Goal: Transaction & Acquisition: Purchase product/service

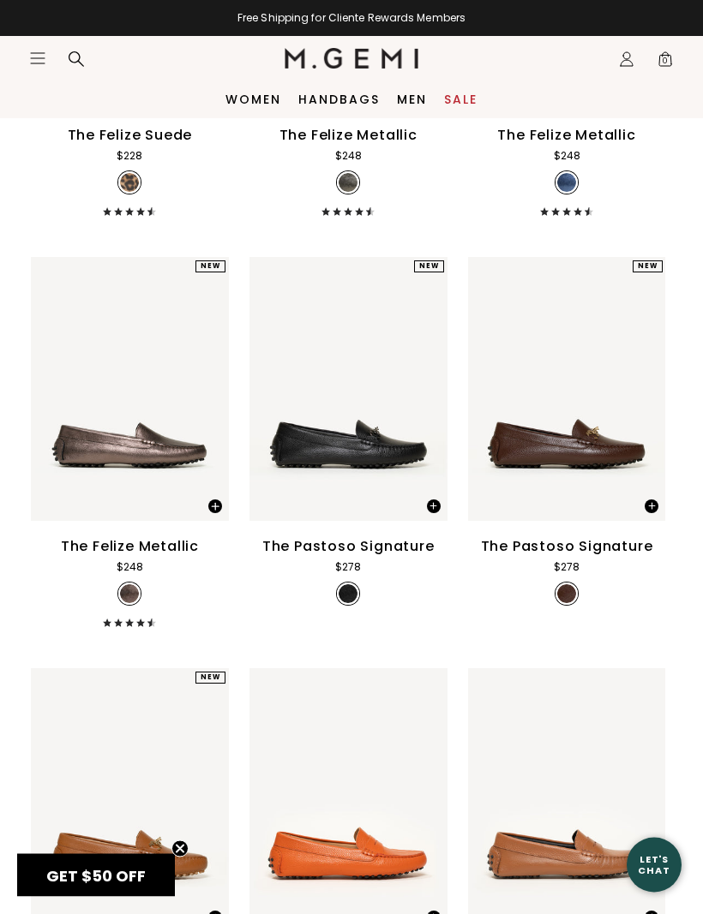
scroll to position [2095, 0]
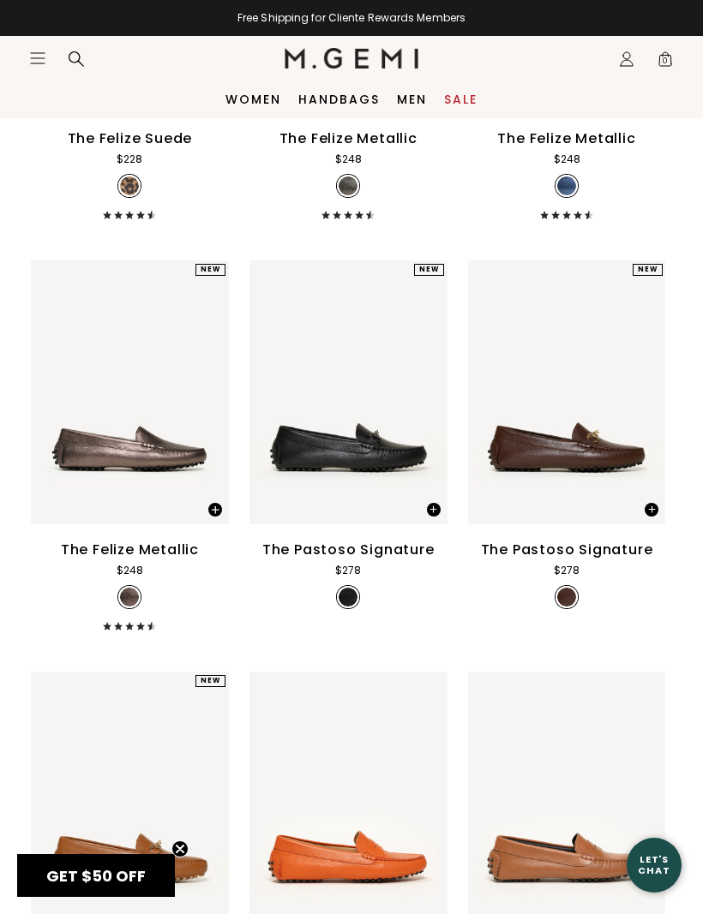
click at [666, 63] on span "0" at bounding box center [665, 62] width 17 height 17
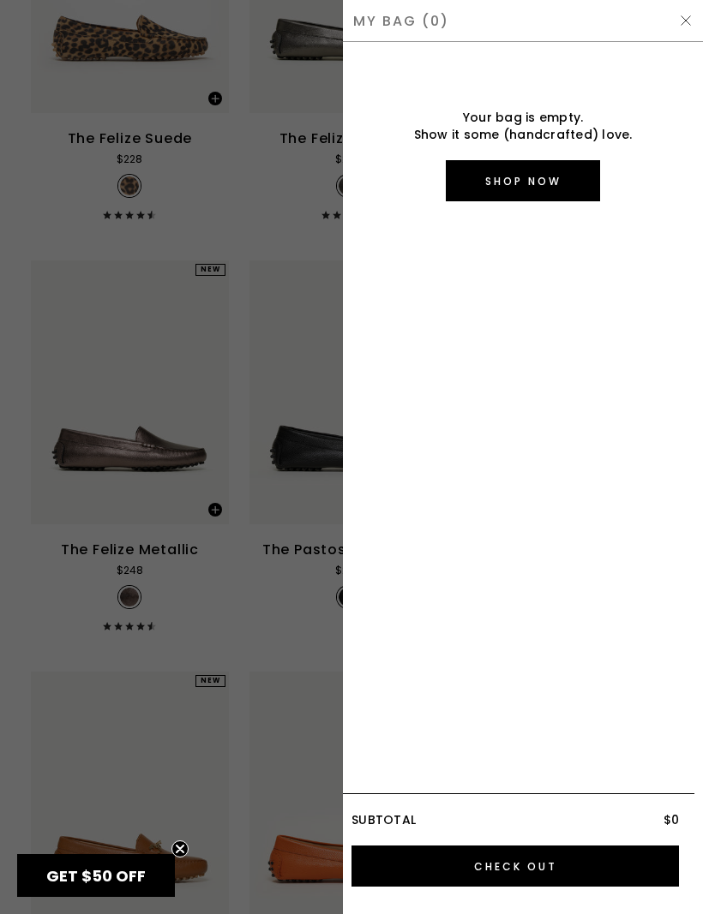
click at [690, 14] on img at bounding box center [686, 21] width 14 height 14
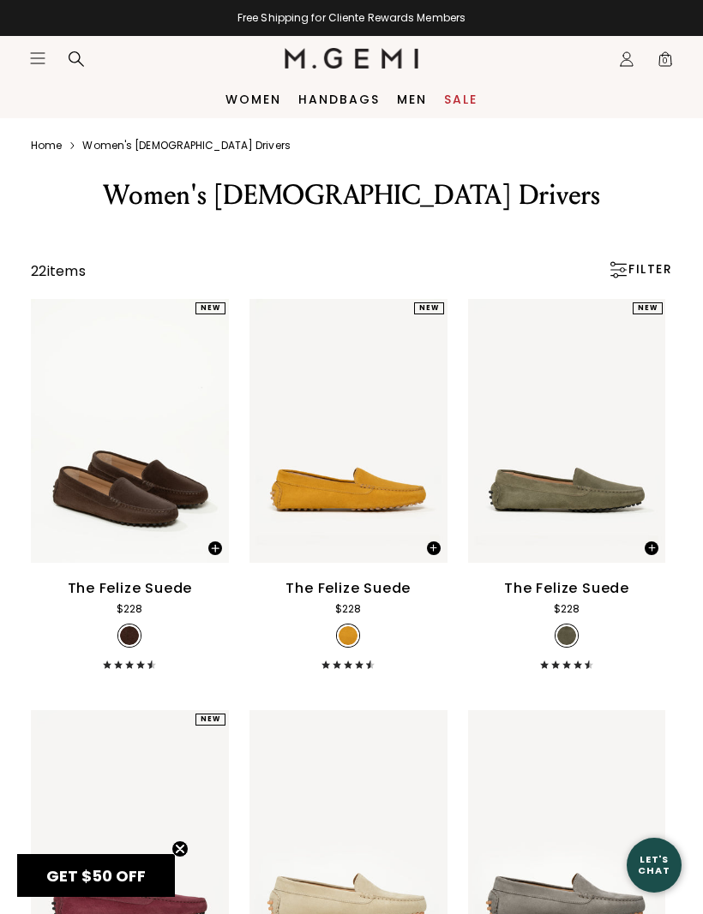
click at [29, 57] on icon "Icons/20x20/hamburger@2x" at bounding box center [37, 58] width 17 height 17
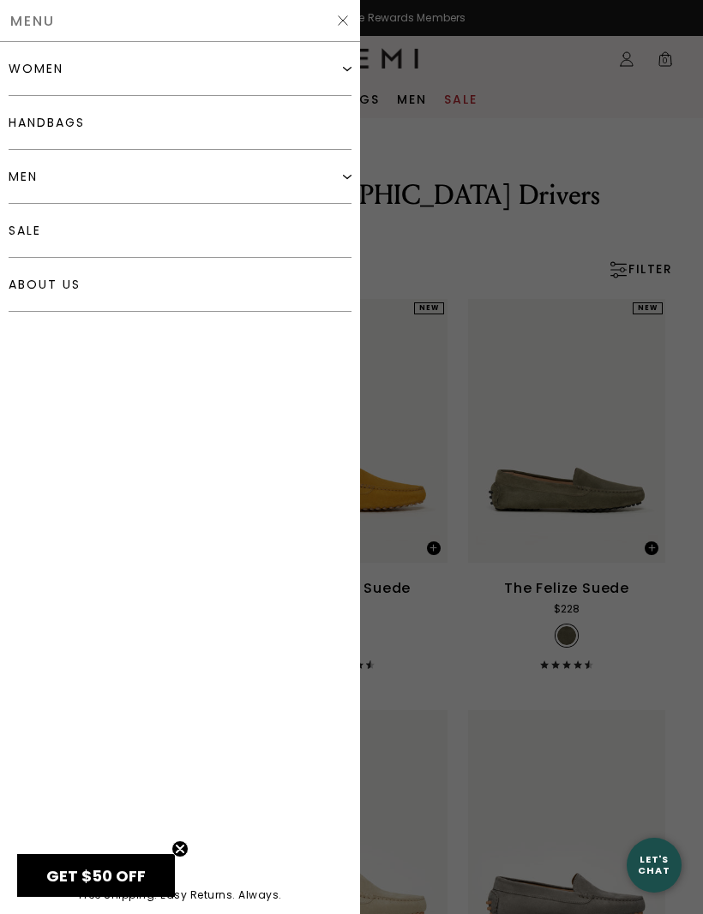
click at [402, 416] on div at bounding box center [351, 457] width 703 height 914
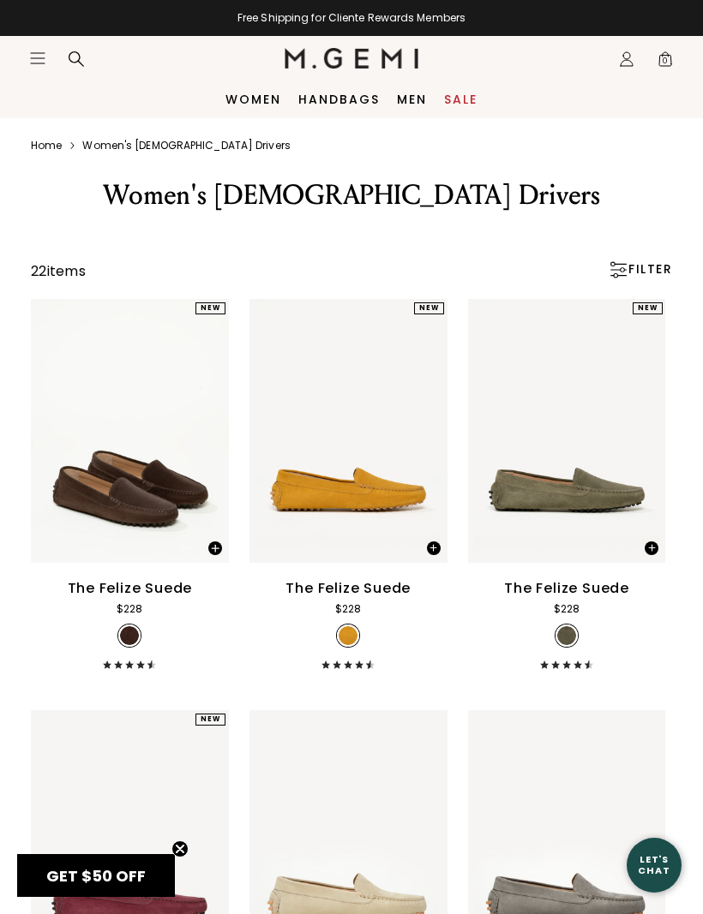
click at [616, 73] on div "Icons/20x20/profile@2x Sign In Orders Rewards Refer a Friend Address Book Call …" at bounding box center [626, 59] width 34 height 45
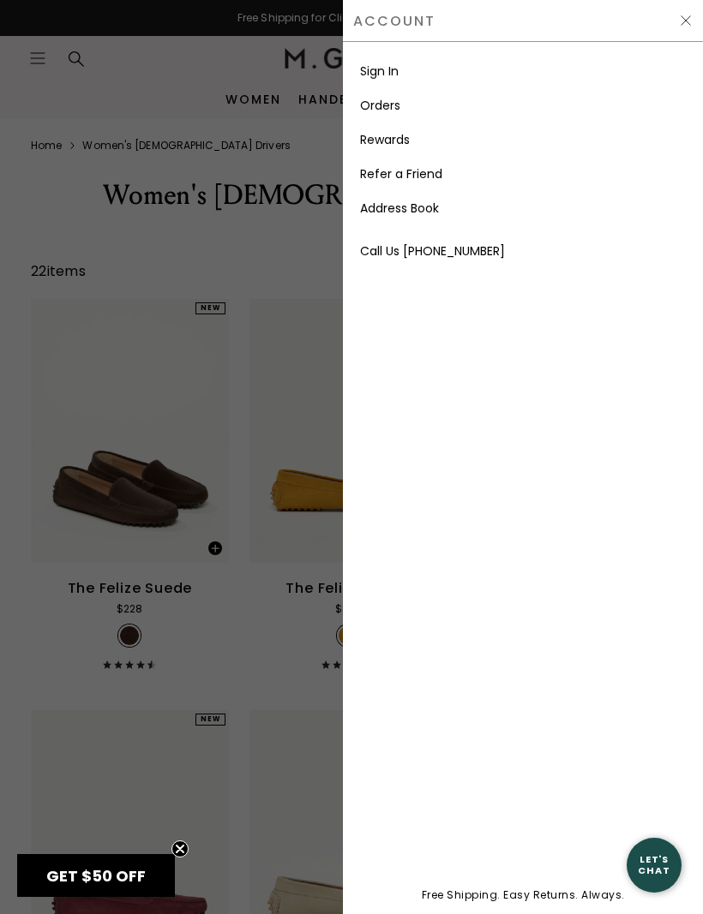
click at [369, 71] on link "Sign In" at bounding box center [379, 71] width 39 height 17
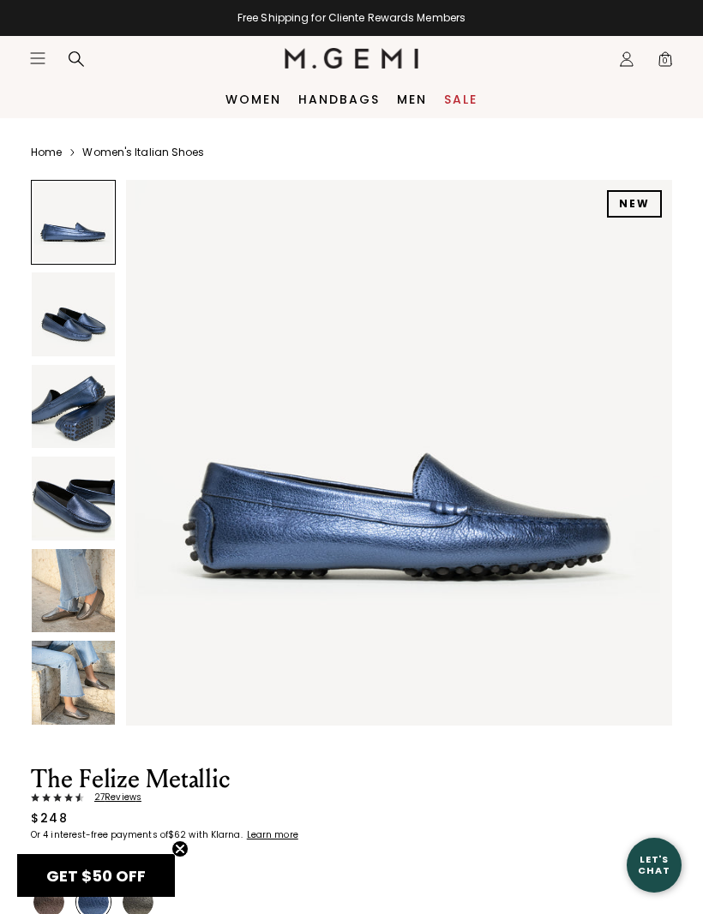
click at [45, 327] on img at bounding box center [73, 314] width 83 height 83
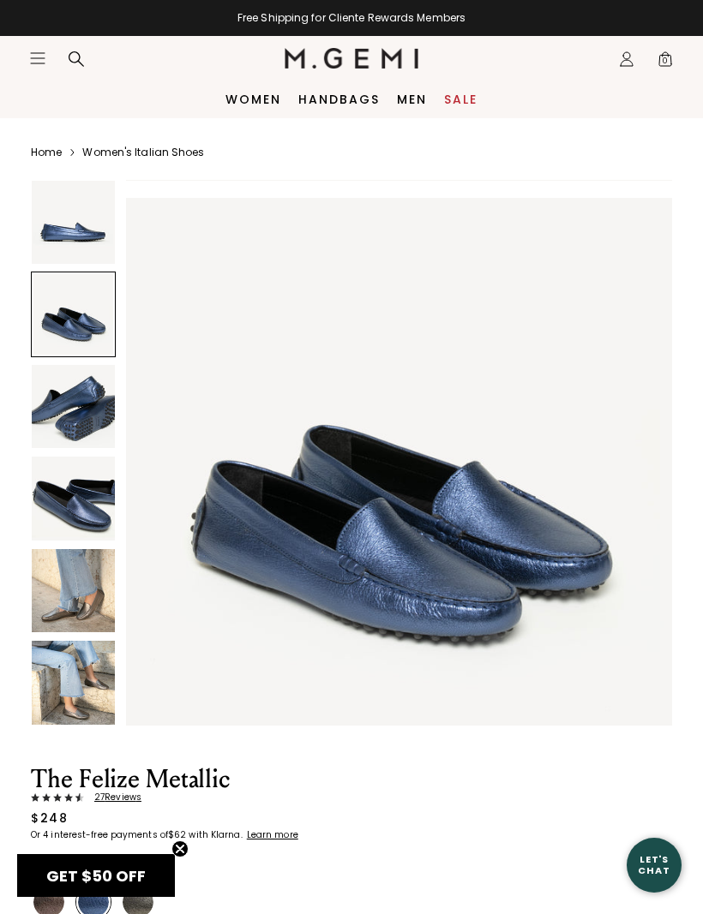
scroll to position [563, 0]
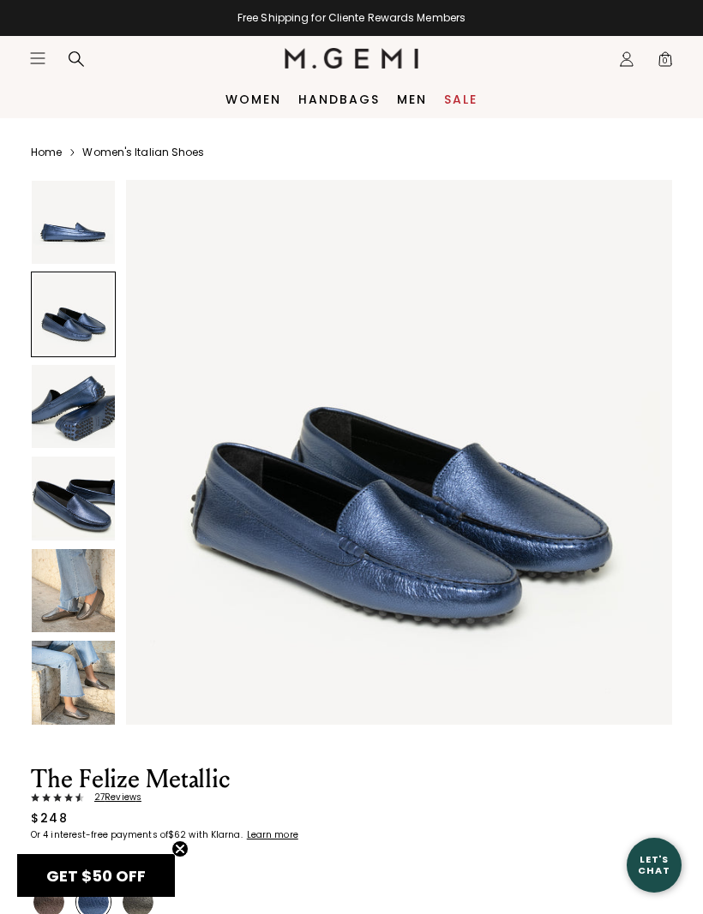
click at [62, 414] on img at bounding box center [73, 406] width 83 height 83
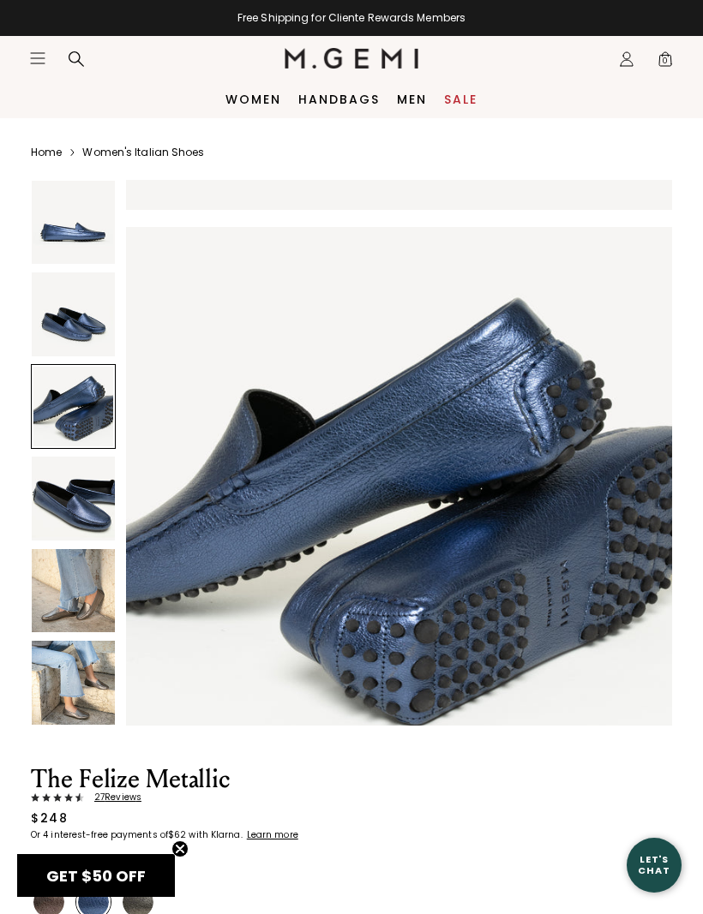
scroll to position [1125, 0]
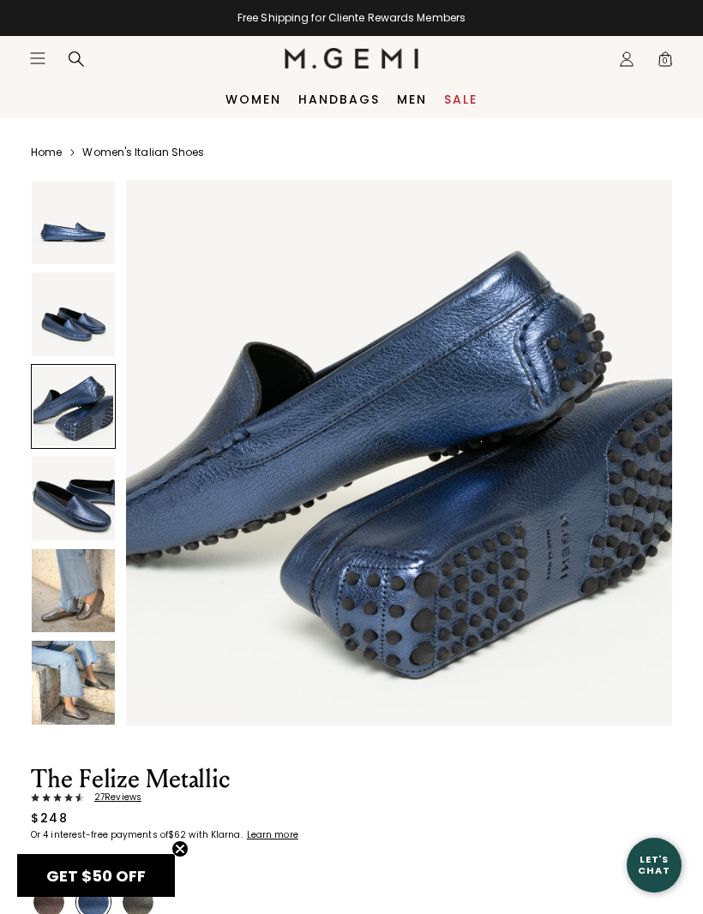
click at [67, 465] on img at bounding box center [73, 498] width 83 height 83
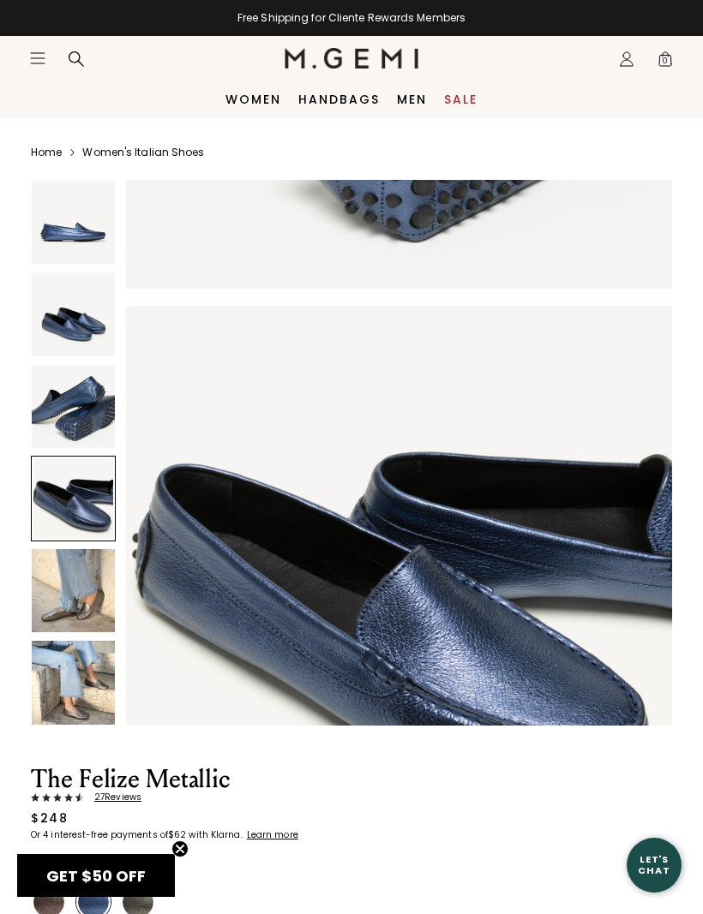
scroll to position [1688, 0]
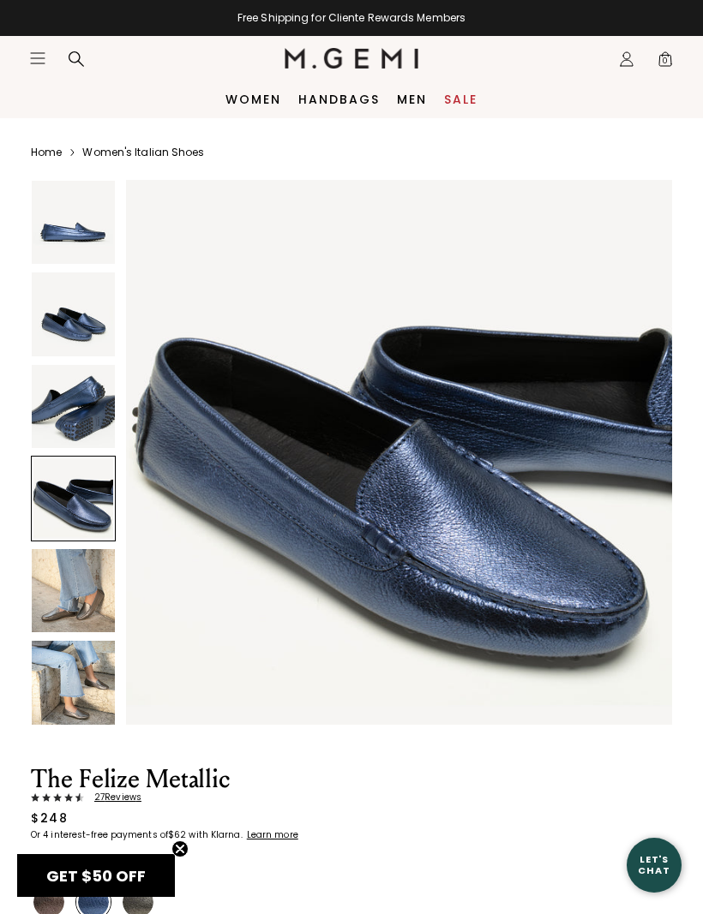
click at [49, 560] on img at bounding box center [73, 590] width 83 height 83
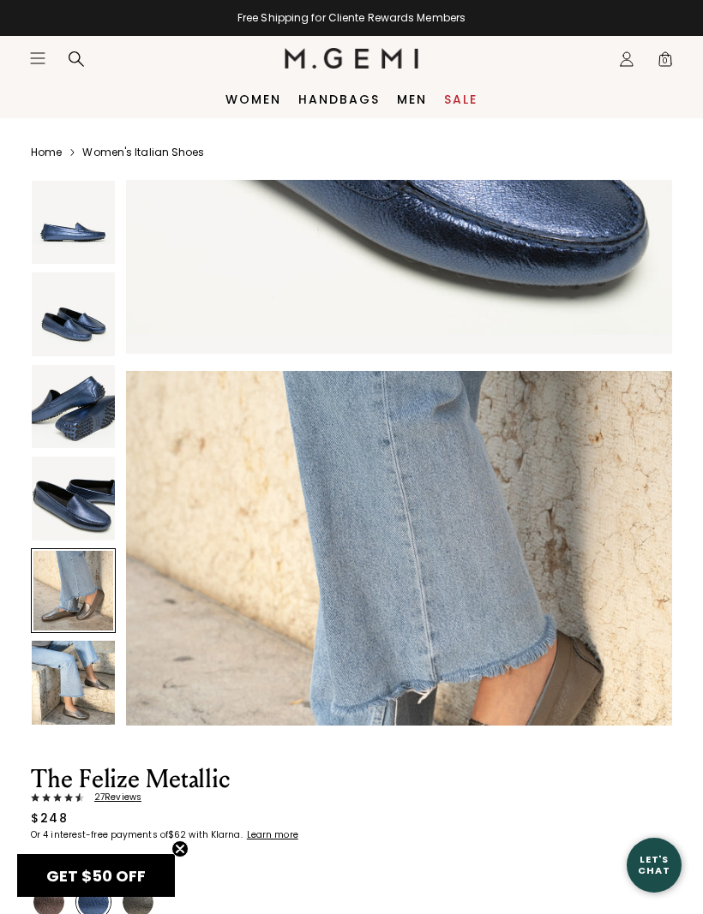
scroll to position [2251, 0]
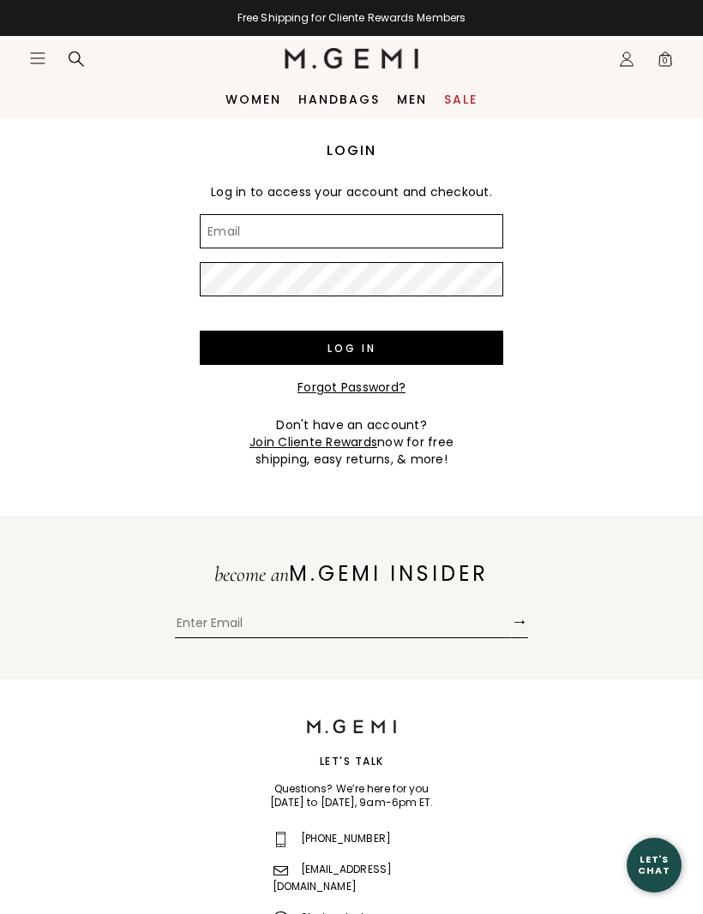
type input "joungblo@me.com"
click at [351, 348] on input "Log in" at bounding box center [351, 348] width 303 height 34
click at [269, 350] on input "Log in" at bounding box center [351, 348] width 303 height 34
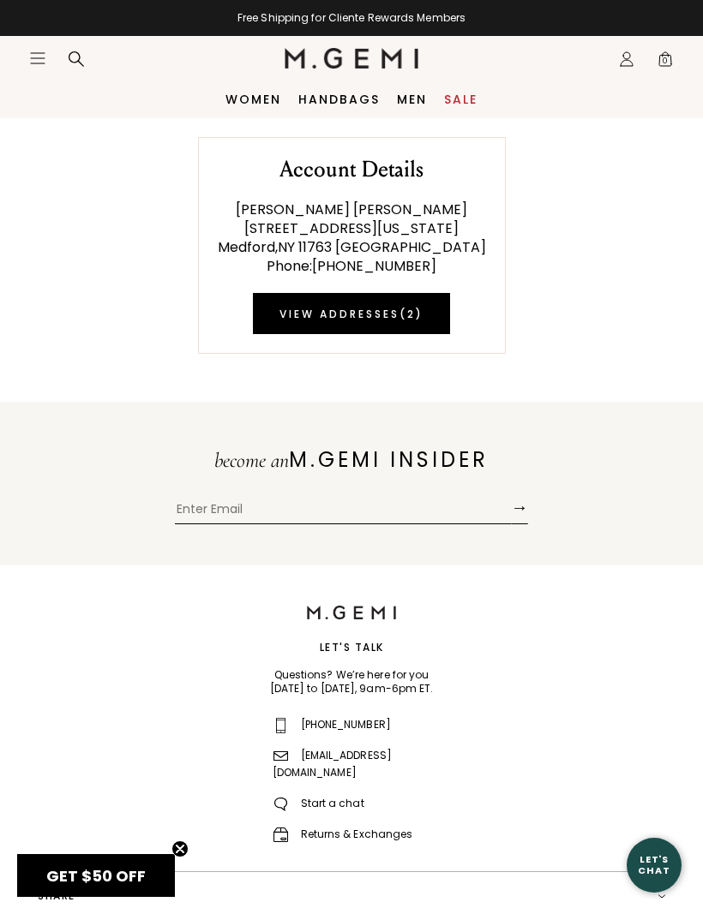
click at [667, 63] on span "0" at bounding box center [665, 62] width 17 height 17
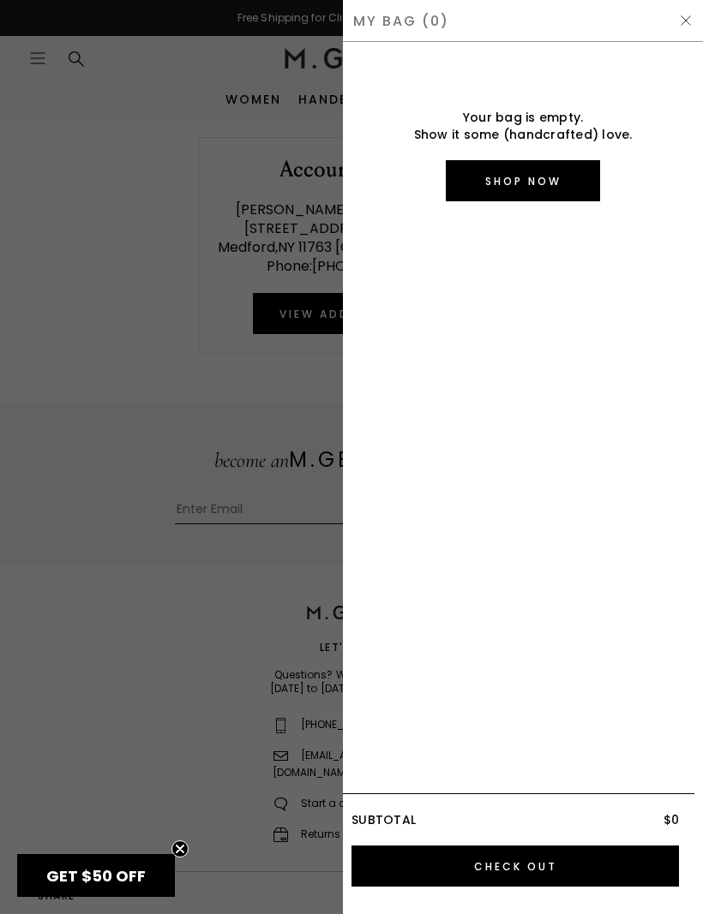
click at [72, 273] on div at bounding box center [351, 457] width 703 height 914
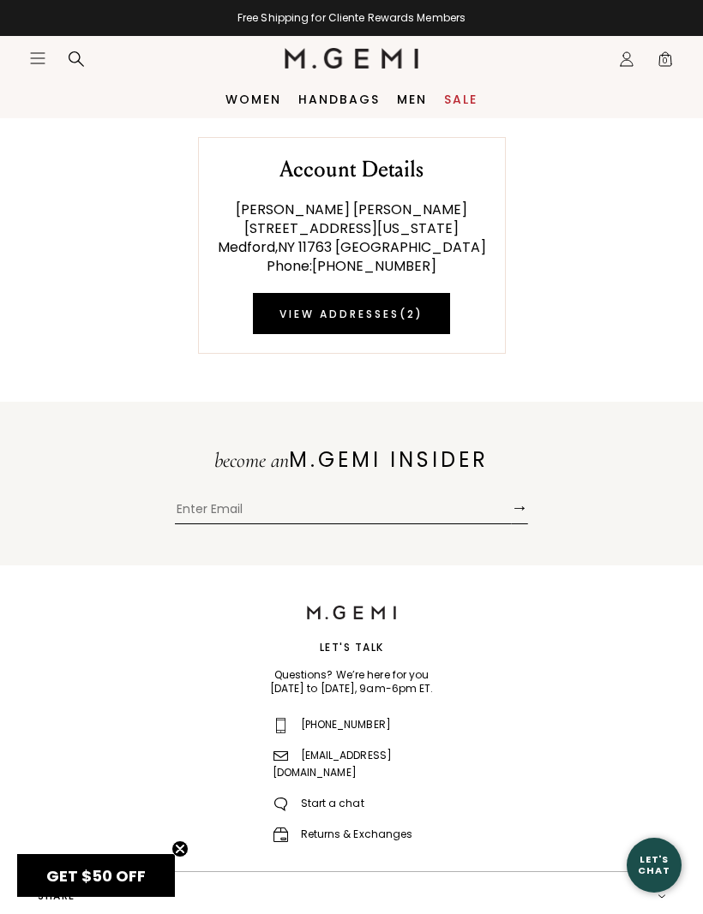
click at [241, 105] on link "Women" at bounding box center [253, 100] width 56 height 14
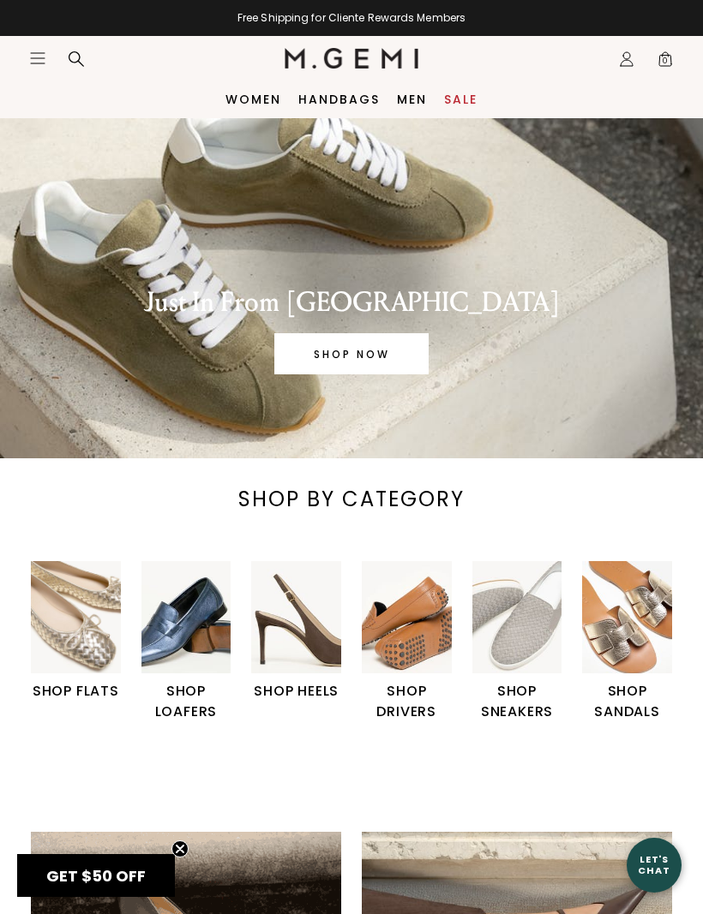
click at [57, 597] on img "1 / 6" at bounding box center [76, 617] width 90 height 112
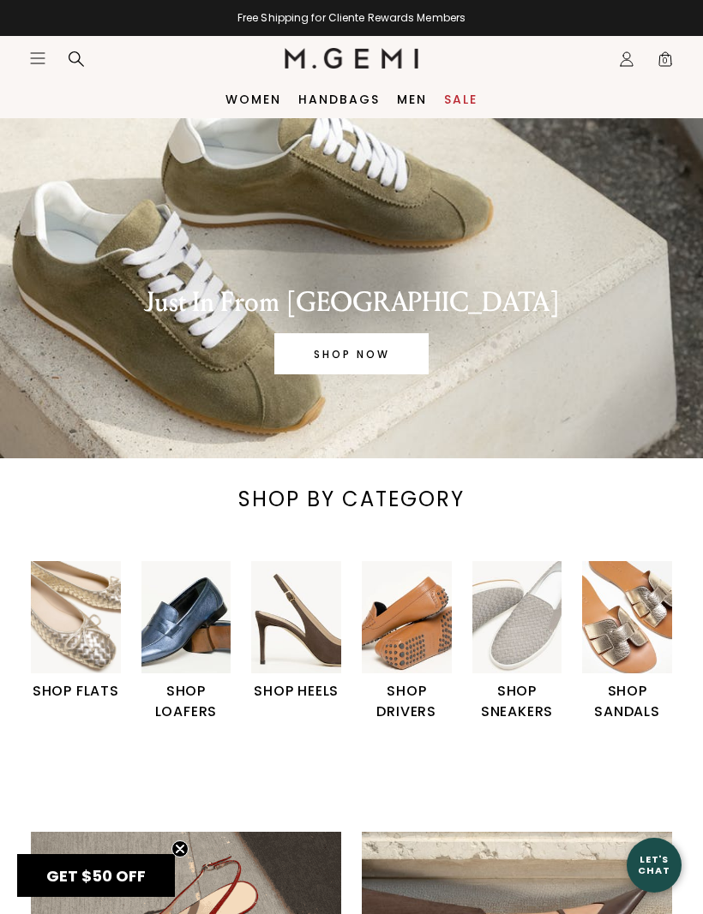
click at [171, 591] on img "2 / 6" at bounding box center [186, 617] width 90 height 112
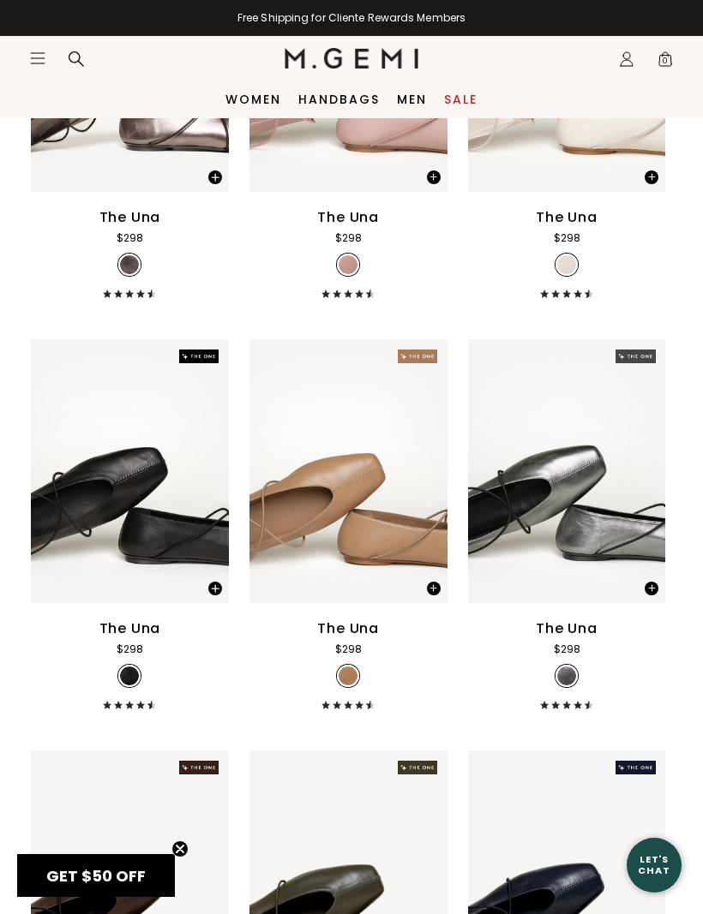
scroll to position [4011, 0]
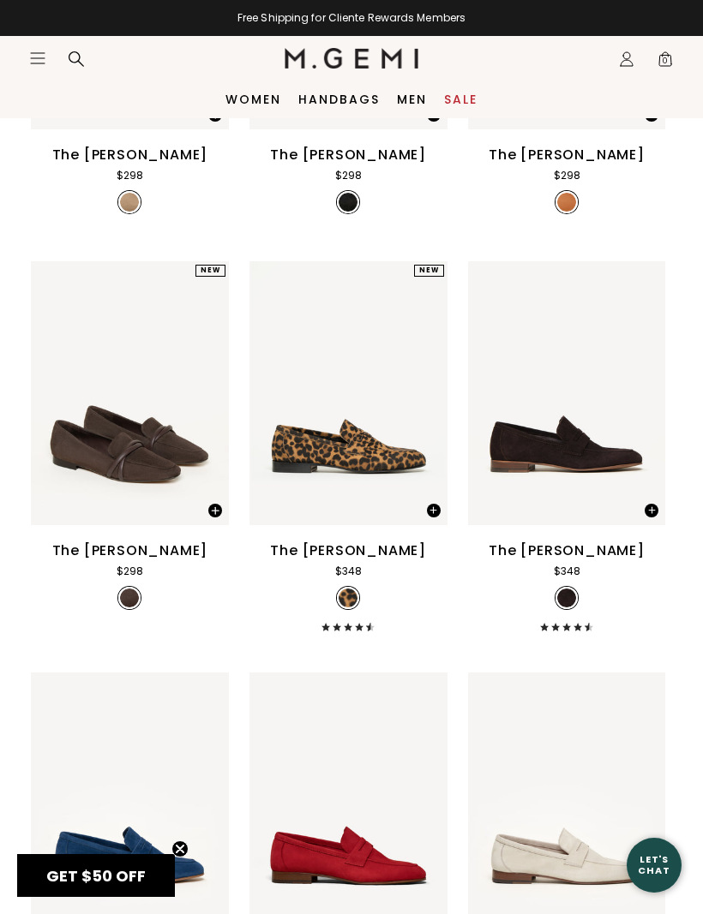
scroll to position [418, 0]
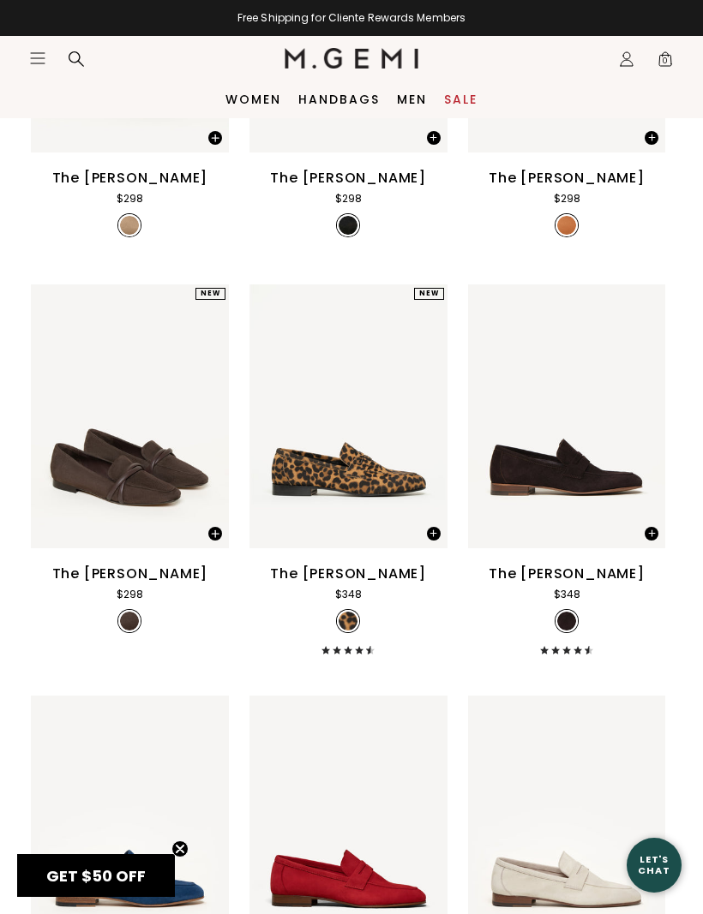
click at [69, 67] on icon at bounding box center [76, 59] width 17 height 17
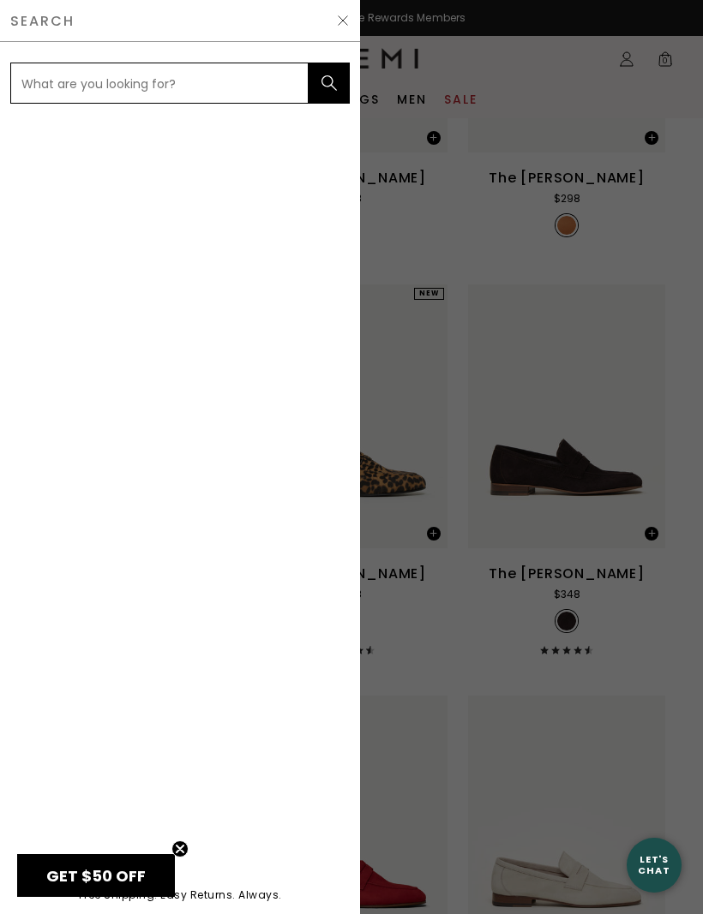
click at [45, 93] on input "text" at bounding box center [159, 83] width 298 height 41
type input "Felize"
click at [319, 79] on button "submit" at bounding box center [329, 83] width 41 height 41
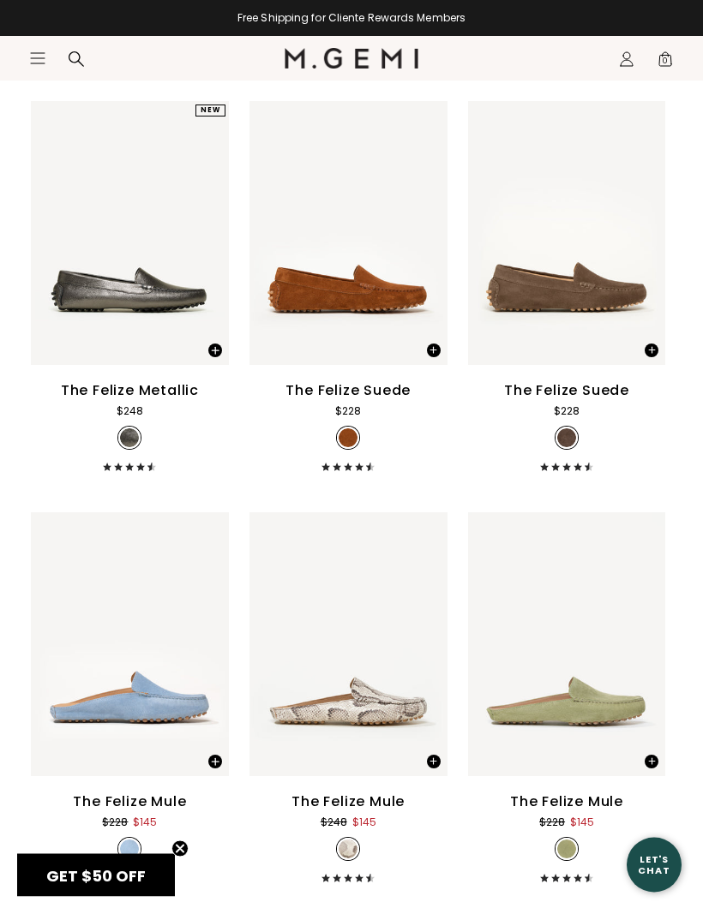
scroll to position [947, 0]
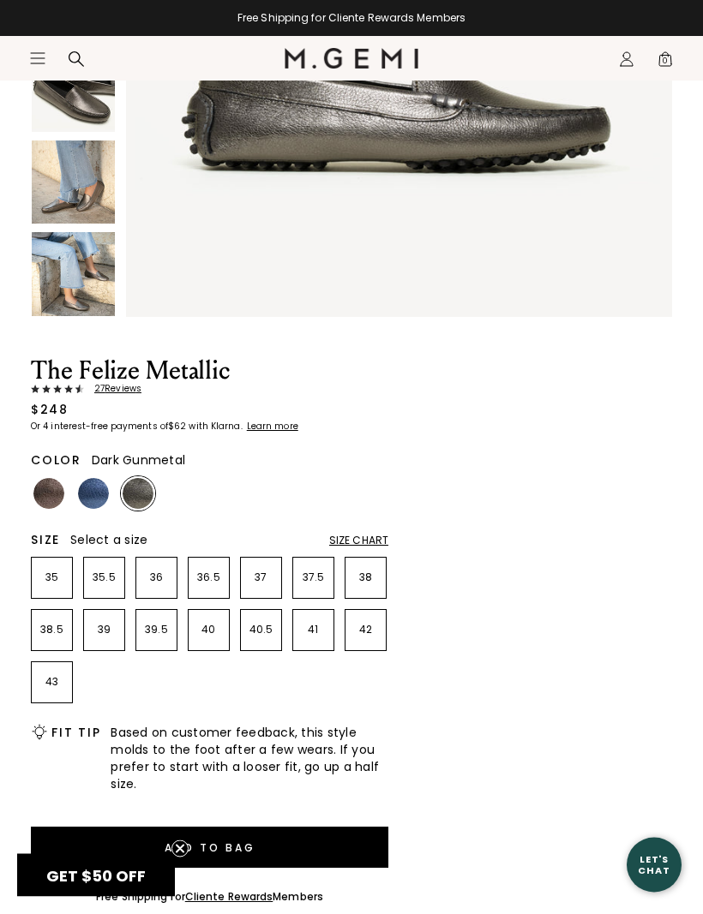
scroll to position [412, 0]
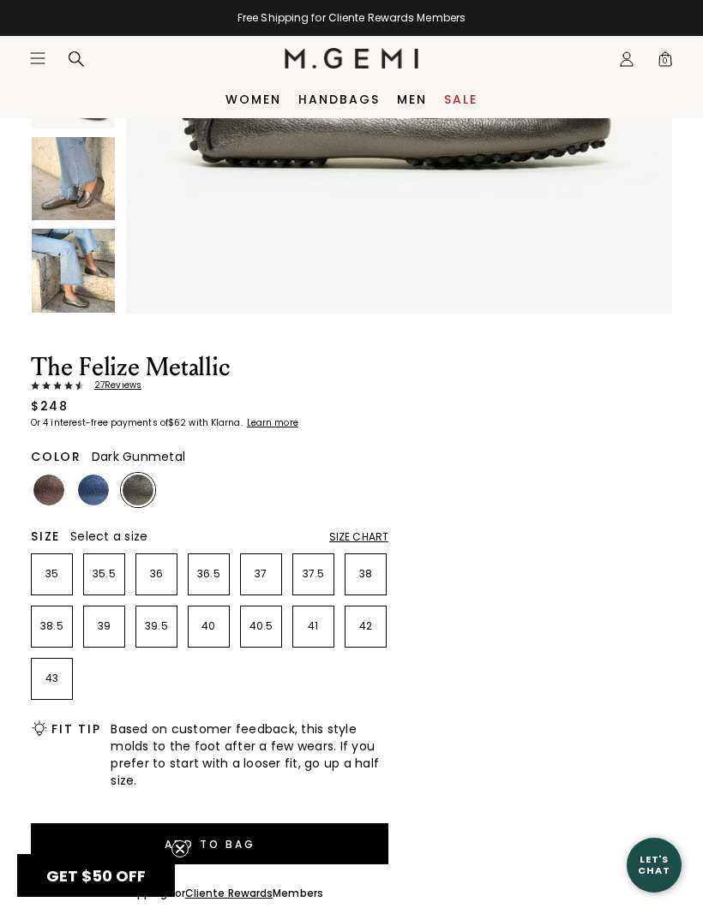
click at [88, 488] on img at bounding box center [93, 490] width 31 height 31
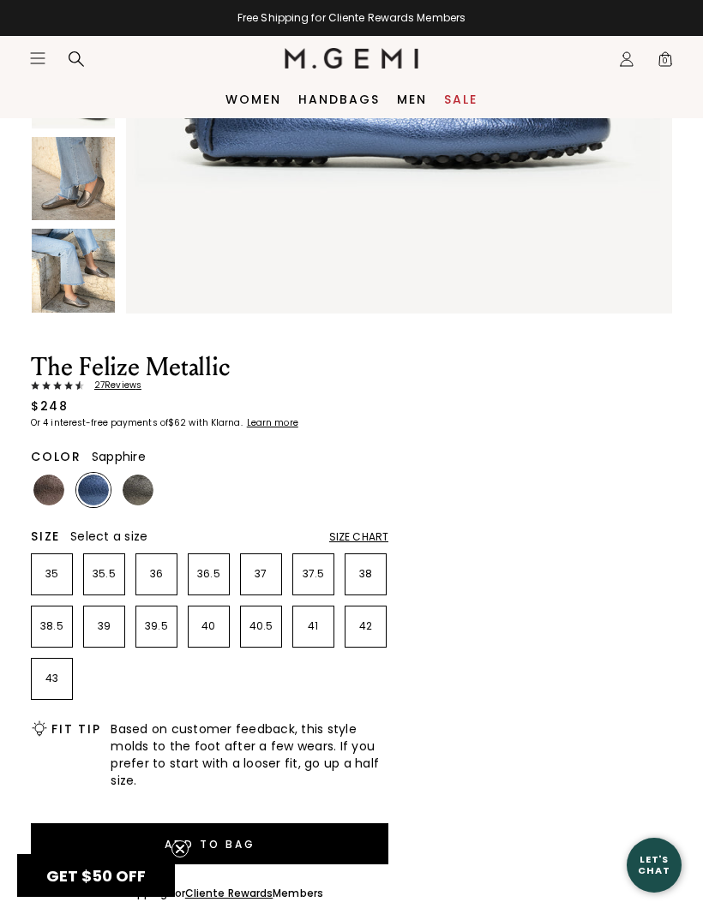
click at [195, 621] on p "40" at bounding box center [209, 627] width 40 height 14
click at [353, 531] on div "Size Chart" at bounding box center [358, 538] width 59 height 14
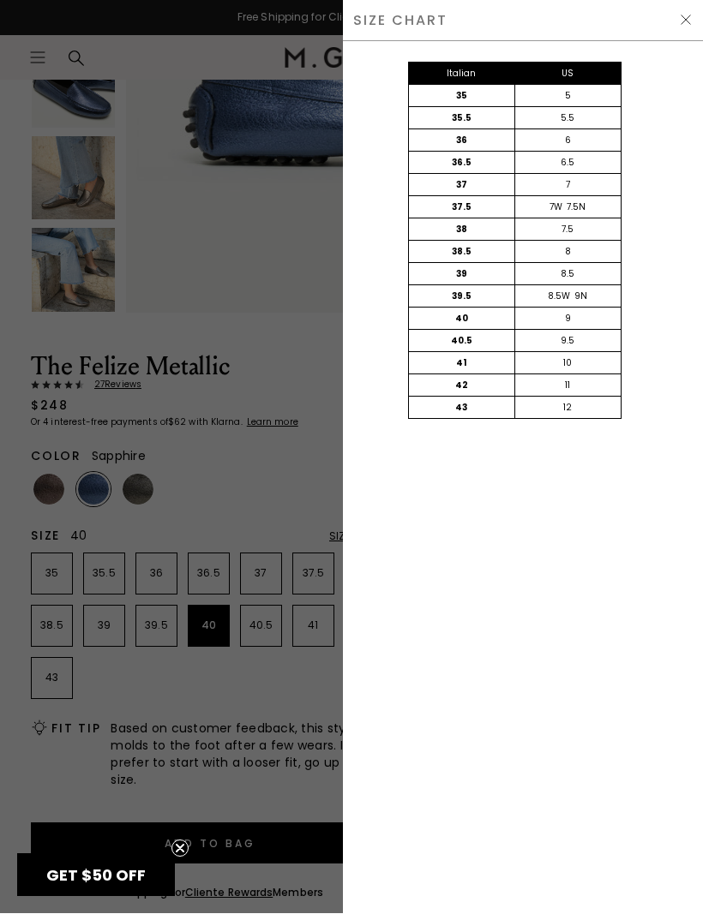
click at [223, 470] on div at bounding box center [351, 457] width 703 height 914
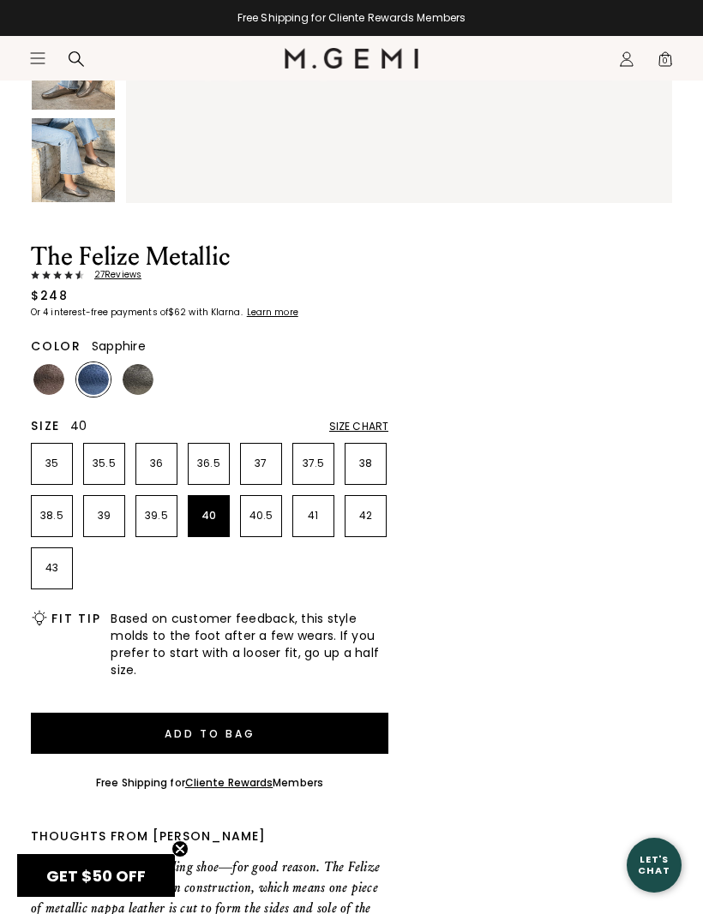
scroll to position [525, 0]
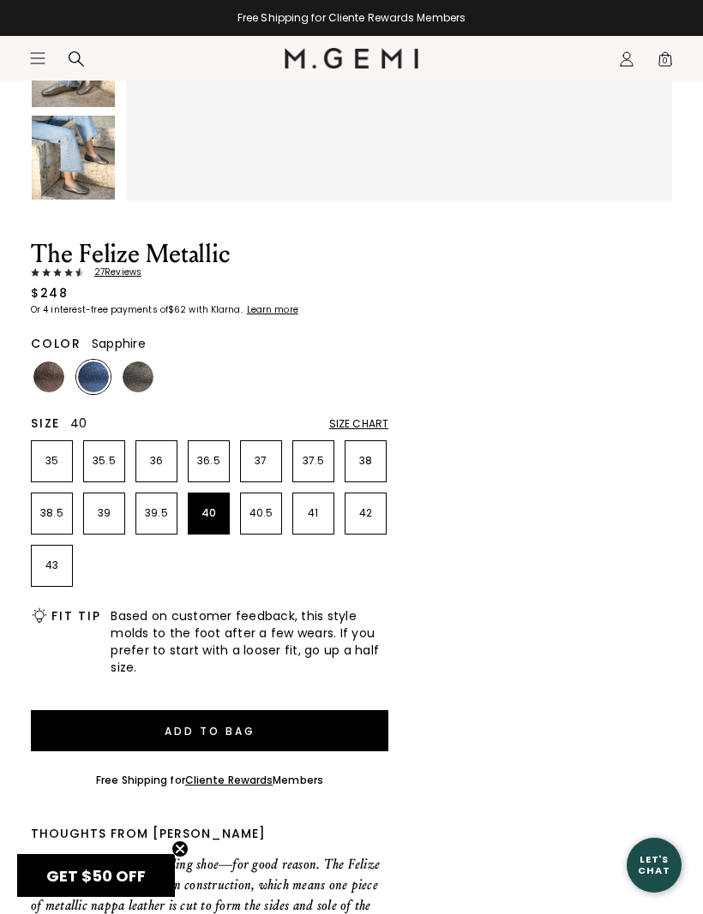
click at [204, 732] on button "Add to Bag" at bounding box center [209, 730] width 357 height 41
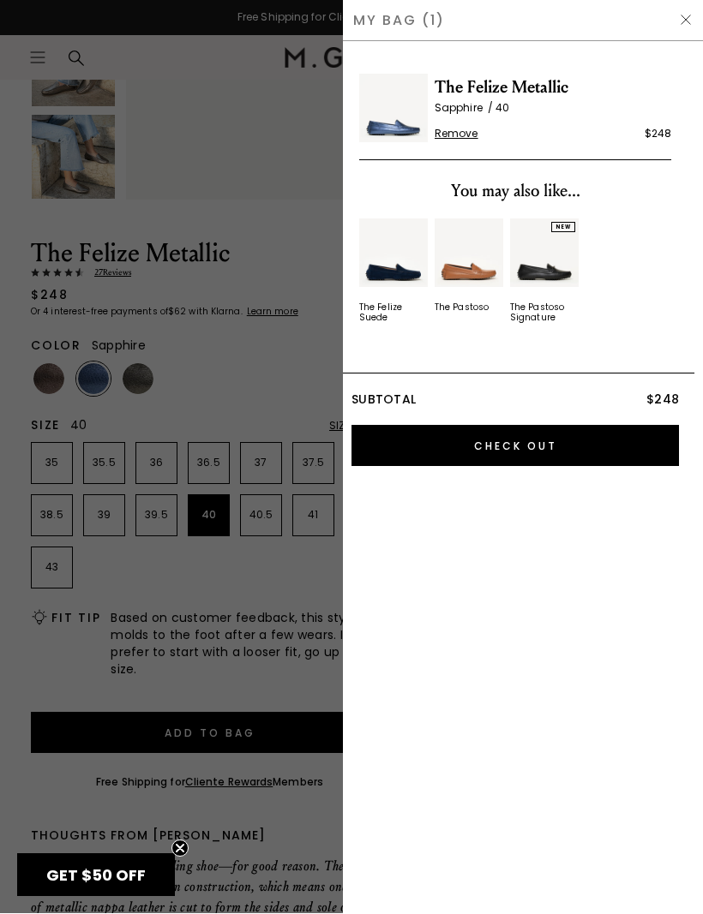
scroll to position [0, 0]
click at [419, 450] on input "Check Out" at bounding box center [514, 446] width 327 height 41
click at [291, 136] on div at bounding box center [351, 457] width 703 height 914
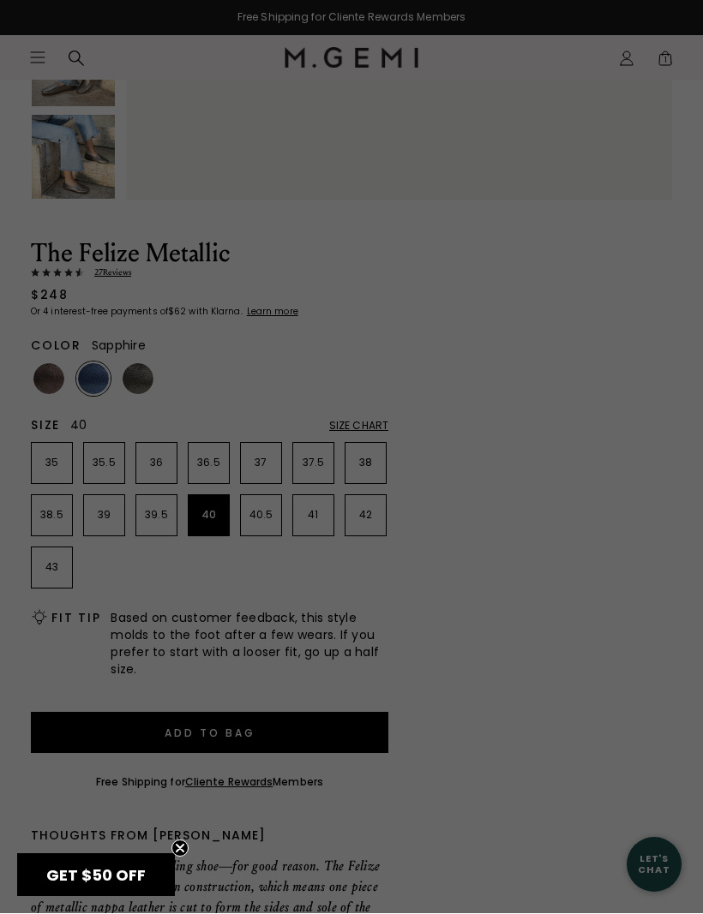
scroll to position [525, 0]
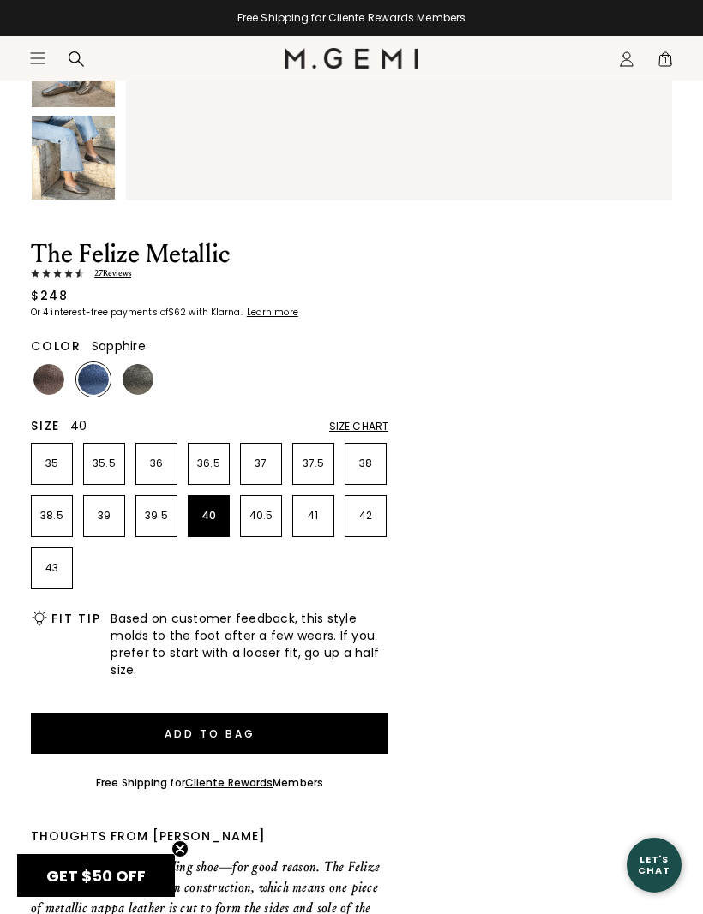
click at [615, 65] on div "Icons/20x20/profile@2x Sign Out Orders Rewards Refer a Friend Address Book Call…" at bounding box center [626, 59] width 34 height 45
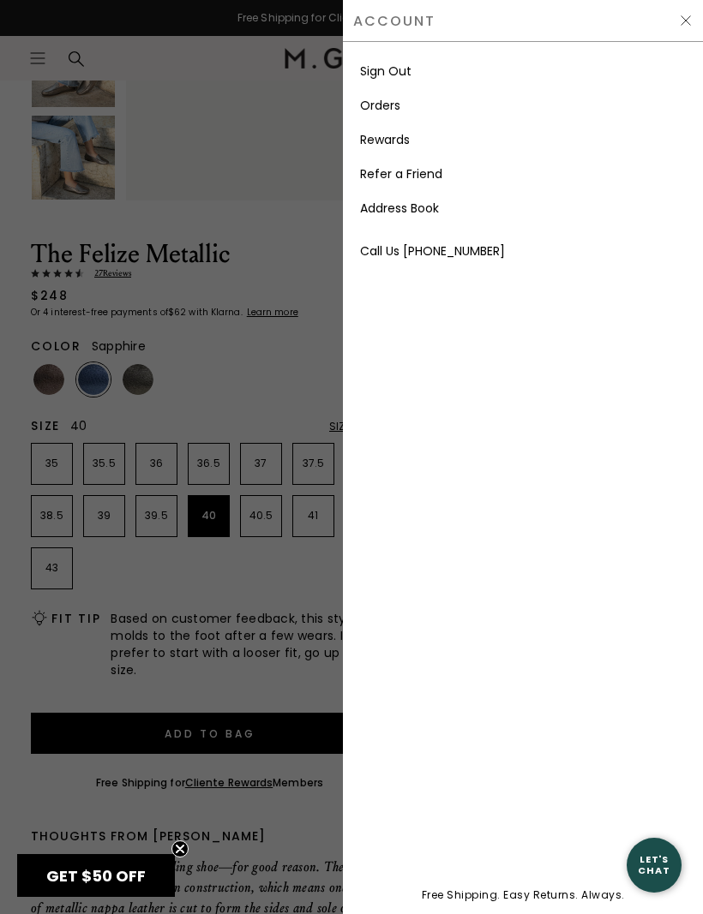
click at [378, 147] on link "Rewards" at bounding box center [385, 139] width 50 height 17
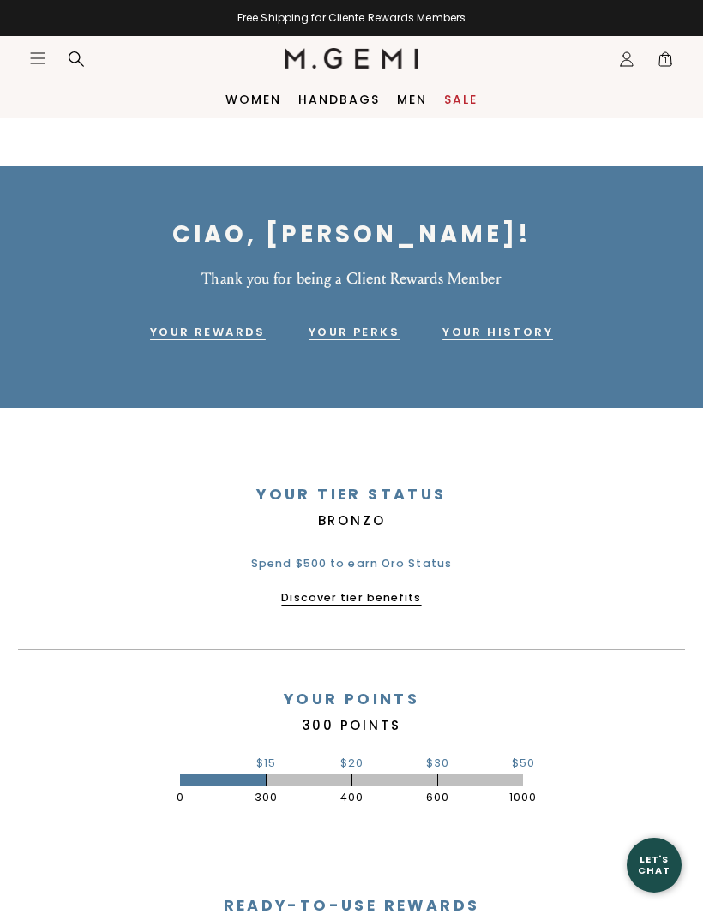
click at [652, 61] on div "Icons/20x20/bag@2x 1" at bounding box center [661, 59] width 26 height 45
click at [653, 57] on div "Icons/20x20/bag@2x 1" at bounding box center [661, 59] width 26 height 45
click at [666, 65] on span "1" at bounding box center [665, 62] width 17 height 17
